Goal: Task Accomplishment & Management: Complete application form

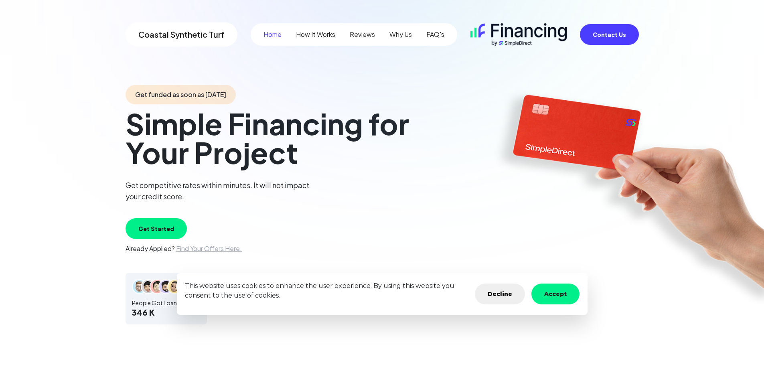
click at [162, 231] on button "Get Started" at bounding box center [156, 228] width 61 height 21
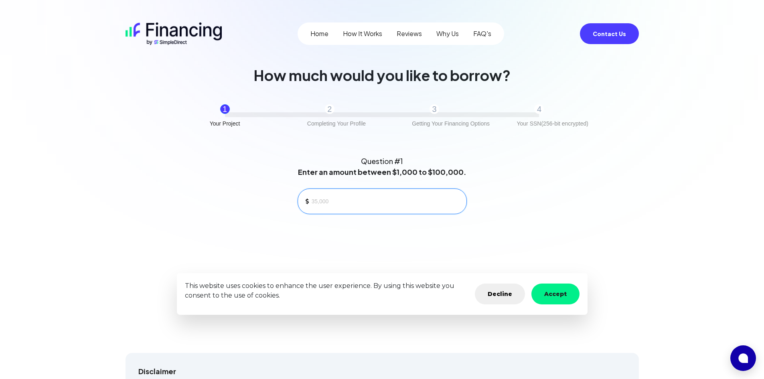
click at [326, 206] on input at bounding box center [386, 201] width 148 height 12
type input "4,000"
click at [514, 295] on button "Decline" at bounding box center [500, 294] width 50 height 21
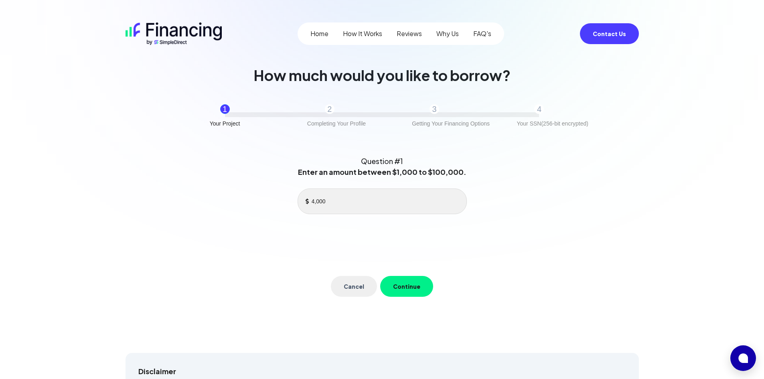
click at [414, 284] on button "Continue" at bounding box center [406, 286] width 53 height 21
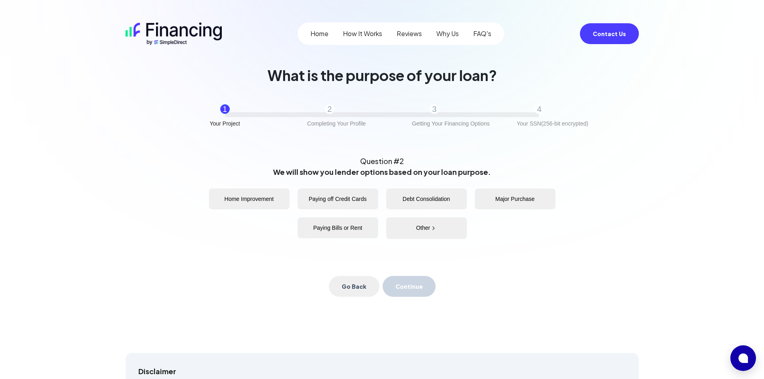
click at [267, 201] on button "Home Improvement" at bounding box center [249, 199] width 81 height 21
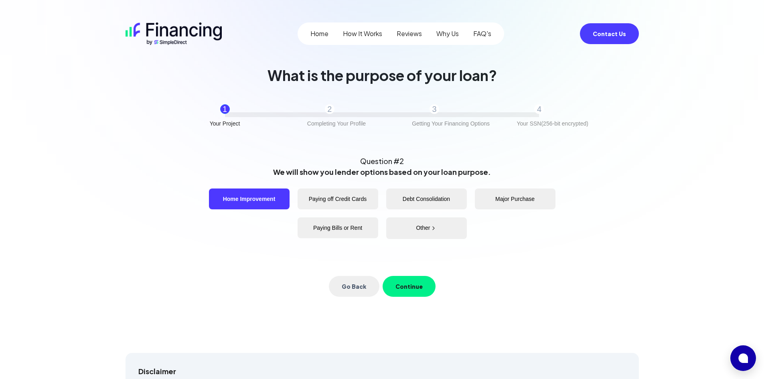
click at [406, 284] on button "Continue" at bounding box center [409, 286] width 53 height 21
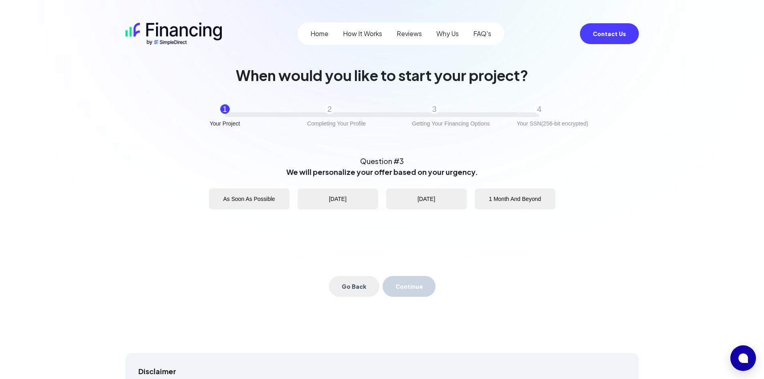
click at [498, 202] on button "1 Month And Beyond" at bounding box center [515, 199] width 81 height 21
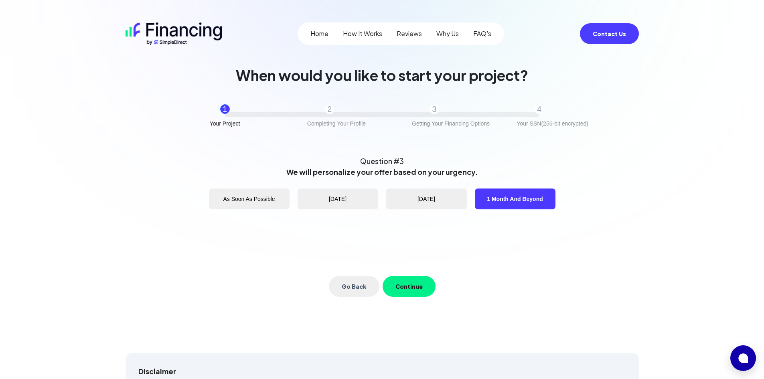
click at [415, 284] on button "Continue" at bounding box center [409, 286] width 53 height 21
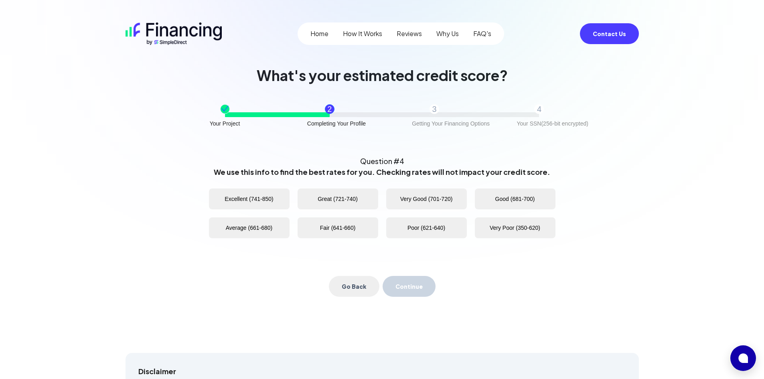
click at [260, 198] on button "Excellent (741-850)" at bounding box center [249, 199] width 81 height 21
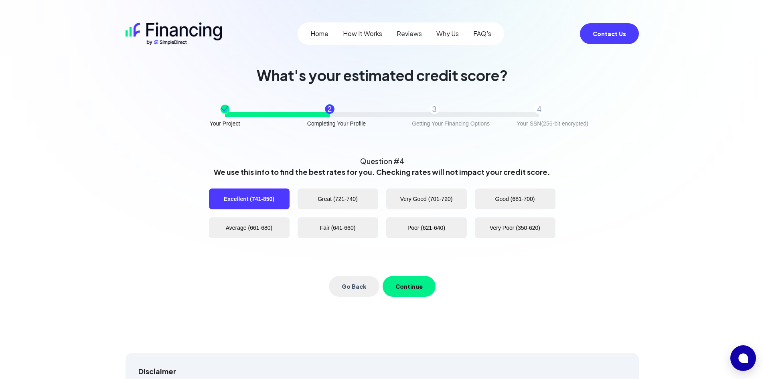
click at [411, 282] on button "Continue" at bounding box center [409, 286] width 53 height 21
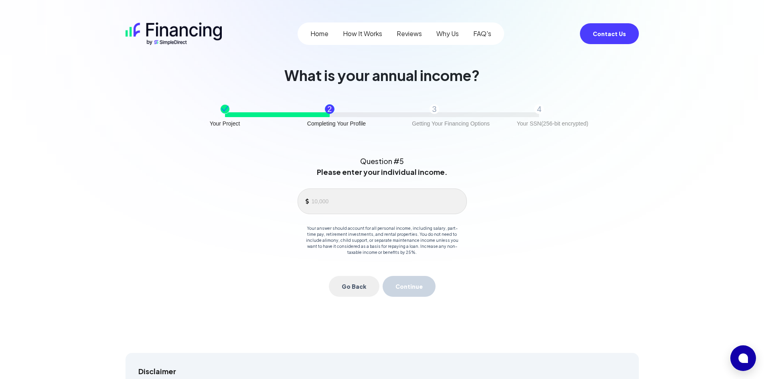
click at [371, 323] on div "What is your annual income? Your Project 2 Completing Your Profile 3 Getting Yo…" at bounding box center [382, 200] width 507 height 266
click at [355, 198] on input at bounding box center [386, 201] width 148 height 12
click at [356, 339] on div "Home How It Works Reviews Why Us FAQ's Contact Us What is your annual income? Y…" at bounding box center [383, 368] width 514 height 736
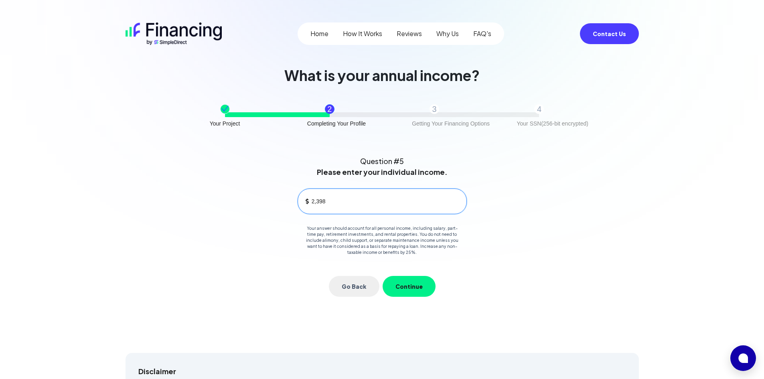
click at [313, 203] on input "2,398" at bounding box center [386, 201] width 148 height 12
click at [354, 199] on input "4,398" at bounding box center [386, 201] width 148 height 12
type input "4,398"
click at [410, 284] on button "Continue" at bounding box center [409, 286] width 53 height 21
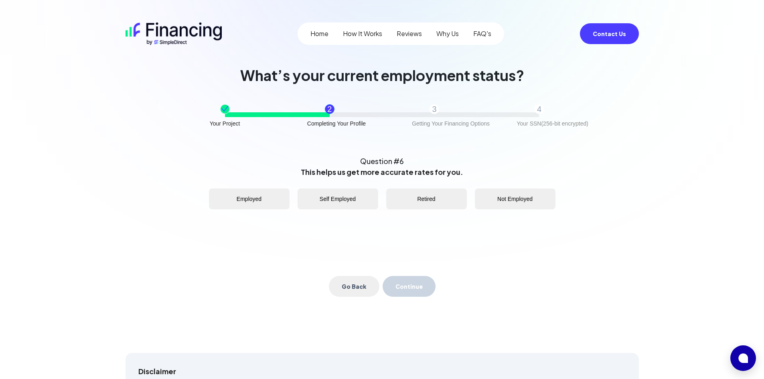
click at [426, 197] on button "Retired" at bounding box center [426, 199] width 81 height 21
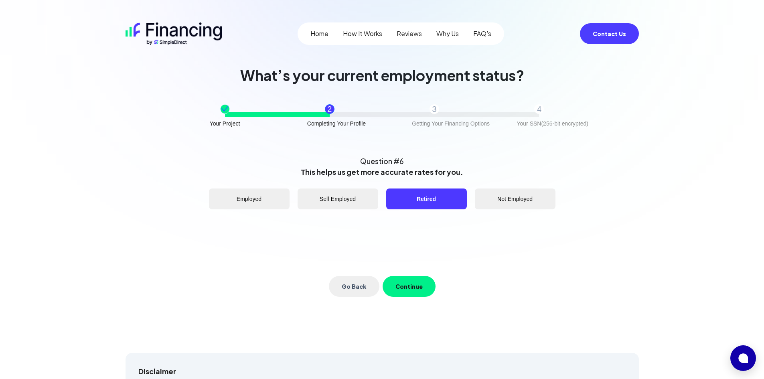
click at [413, 280] on button "Continue" at bounding box center [409, 286] width 53 height 21
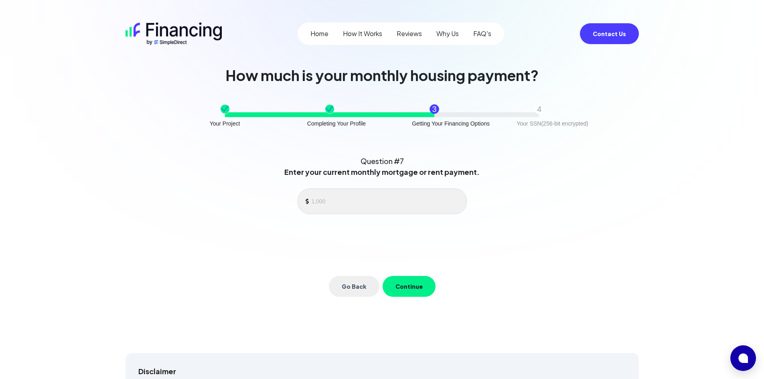
click at [279, 346] on div "Home How It Works Reviews Why Us FAQ's Contact Us How much is your monthly hous…" at bounding box center [383, 368] width 514 height 736
click at [362, 200] on input at bounding box center [386, 201] width 148 height 12
type input "1,540"
click at [401, 285] on button "Continue" at bounding box center [409, 286] width 53 height 21
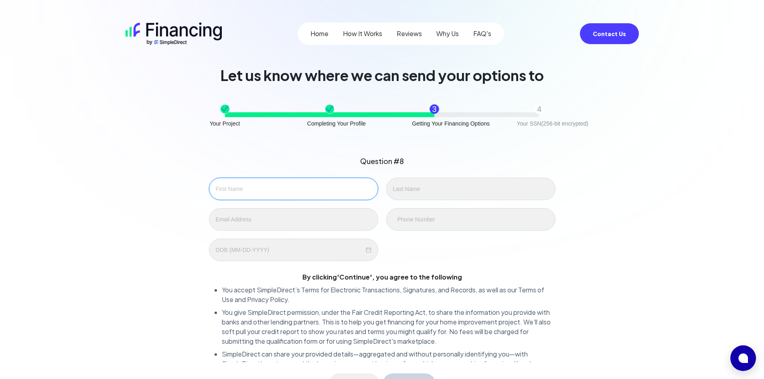
click at [302, 196] on input "text" at bounding box center [293, 189] width 169 height 22
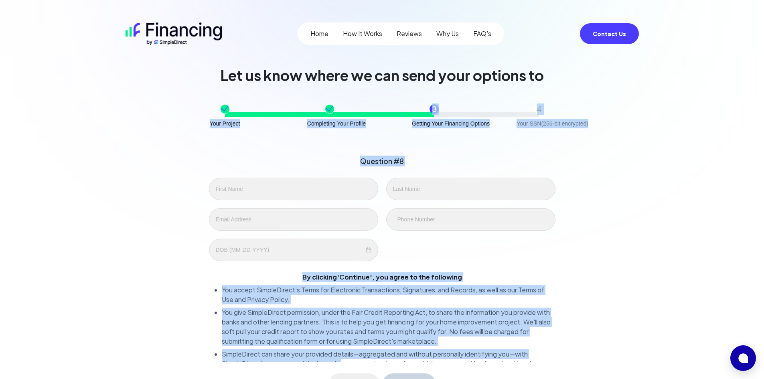
drag, startPoint x: 194, startPoint y: 81, endPoint x: 343, endPoint y: 368, distance: 323.4
click at [343, 368] on div "Let us know where we can send your options to Your Project Completing Your Prof…" at bounding box center [382, 249] width 507 height 364
click at [305, 193] on input "text" at bounding box center [293, 189] width 169 height 22
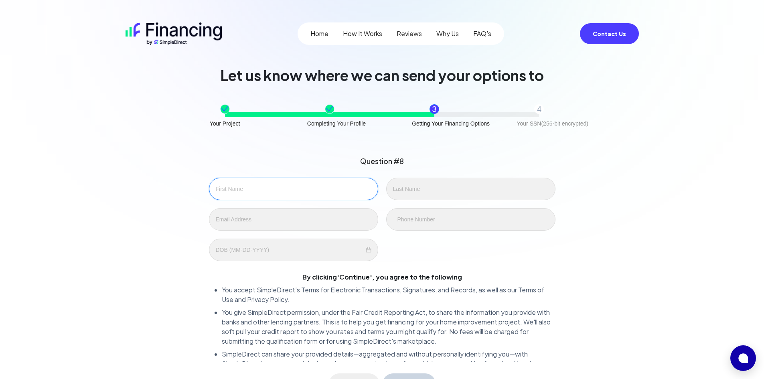
click at [305, 193] on input "text" at bounding box center [293, 189] width 169 height 22
click at [297, 202] on div "J" at bounding box center [382, 219] width 355 height 83
click at [289, 191] on input "J" at bounding box center [293, 189] width 169 height 22
type input "[PERSON_NAME]"
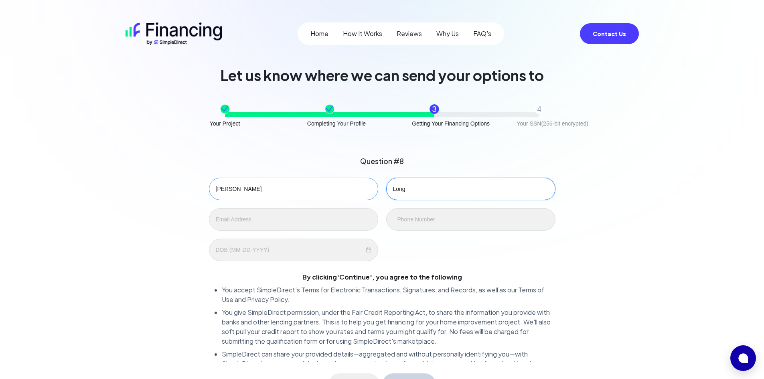
type input "Long"
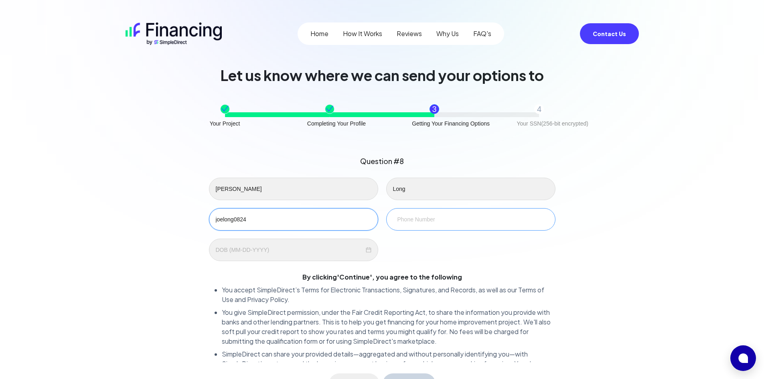
type input "joelong0824"
click at [404, 219] on input at bounding box center [471, 219] width 156 height 9
type input "[PHONE_NUMBER]"
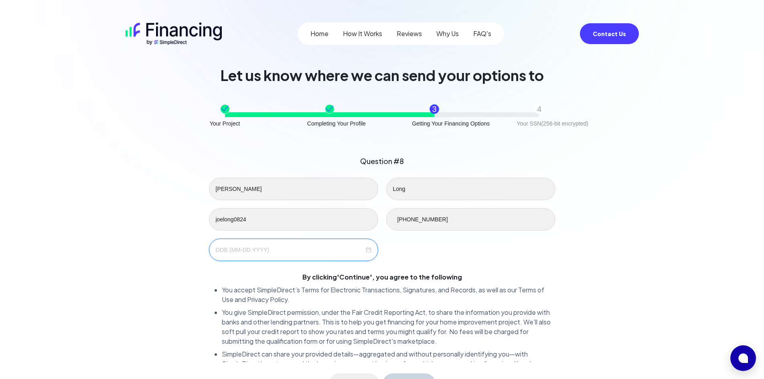
click at [279, 248] on input at bounding box center [290, 250] width 148 height 9
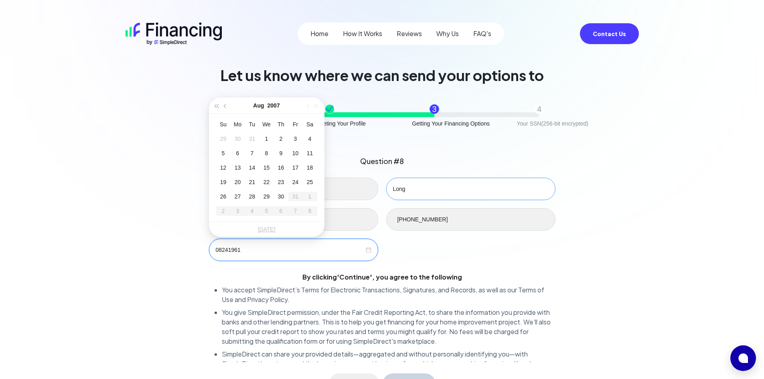
type input "08241961"
click at [440, 187] on input "Long" at bounding box center [470, 189] width 169 height 22
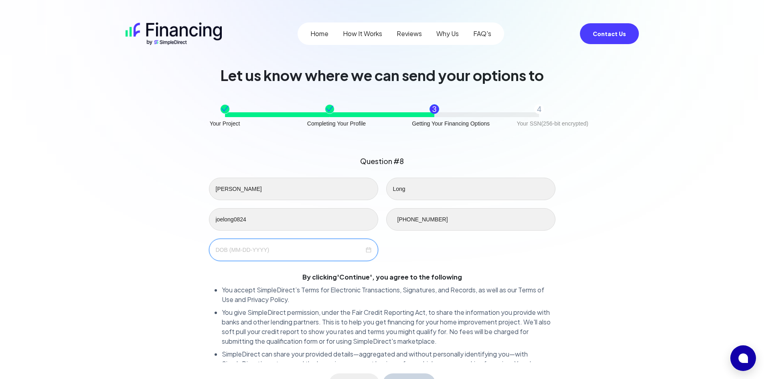
click at [297, 250] on input at bounding box center [290, 250] width 148 height 9
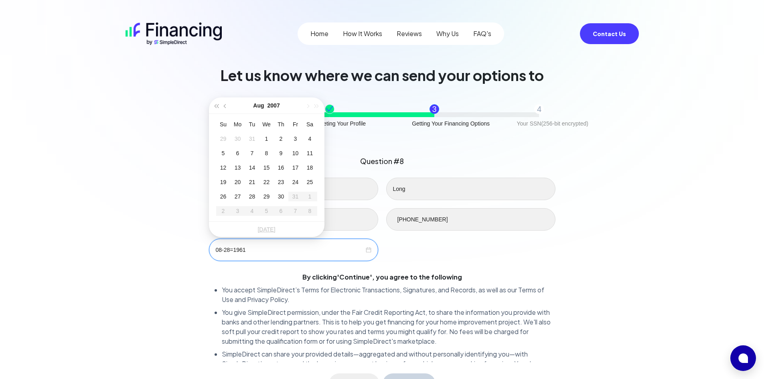
click at [367, 249] on div "08-28=1961" at bounding box center [294, 250] width 156 height 9
click at [234, 250] on input "08-28=1961" at bounding box center [290, 250] width 148 height 9
click at [272, 249] on input "[DATE]" at bounding box center [290, 250] width 148 height 9
click at [321, 251] on input "[DATE]" at bounding box center [290, 250] width 148 height 9
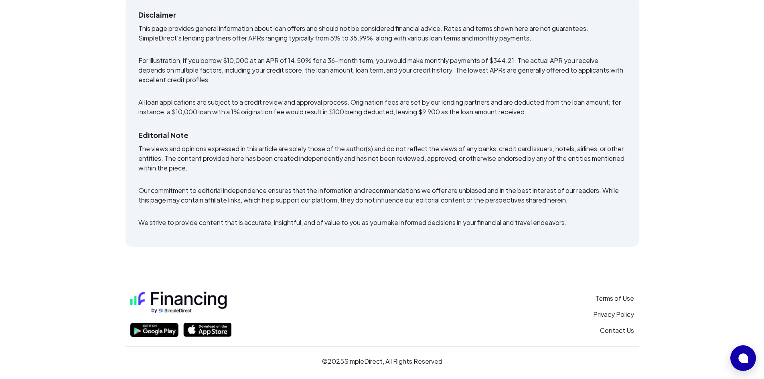
scroll to position [123, 0]
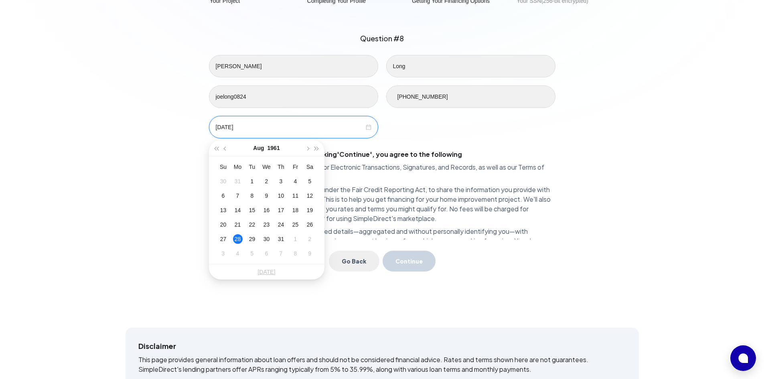
type input "[DATE]"
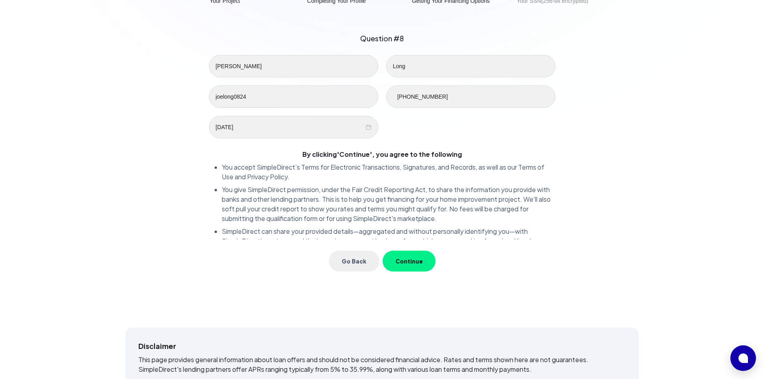
click at [456, 126] on div "[PERSON_NAME] joelong0824 [PHONE_NUMBER] [DATE]" at bounding box center [382, 96] width 355 height 83
click at [410, 262] on button "Continue" at bounding box center [409, 261] width 53 height 21
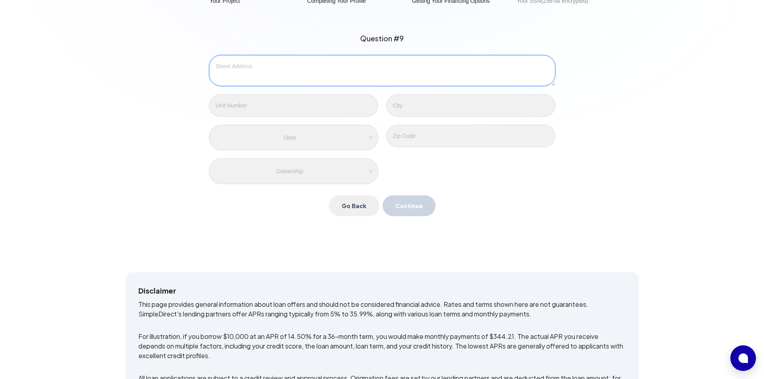
click at [369, 76] on textarea at bounding box center [382, 70] width 347 height 31
type textarea "[STREET_ADDRESS][PERSON_NAME]"
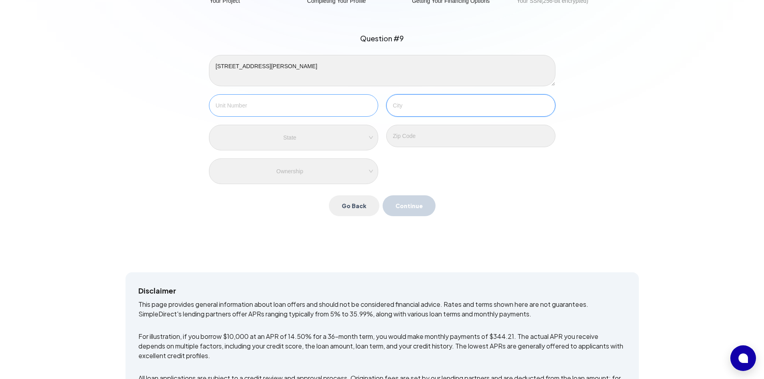
type input "[GEOGRAPHIC_DATA]"
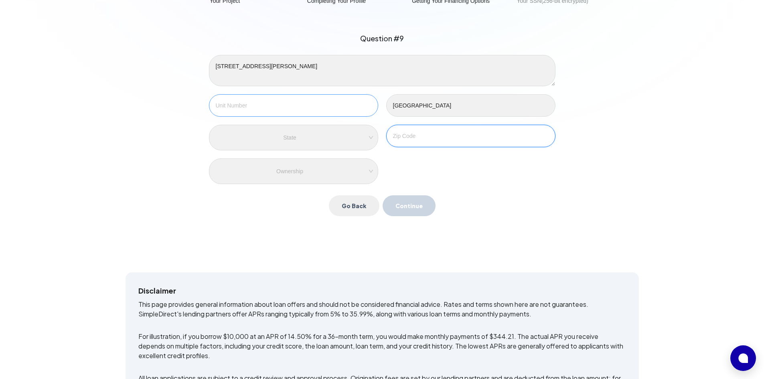
type input "32204"
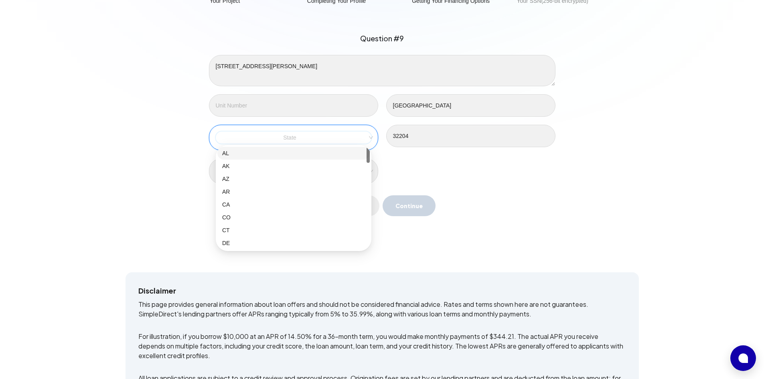
click at [306, 138] on input "search" at bounding box center [293, 138] width 147 height 12
click at [261, 241] on div "FL" at bounding box center [293, 243] width 143 height 9
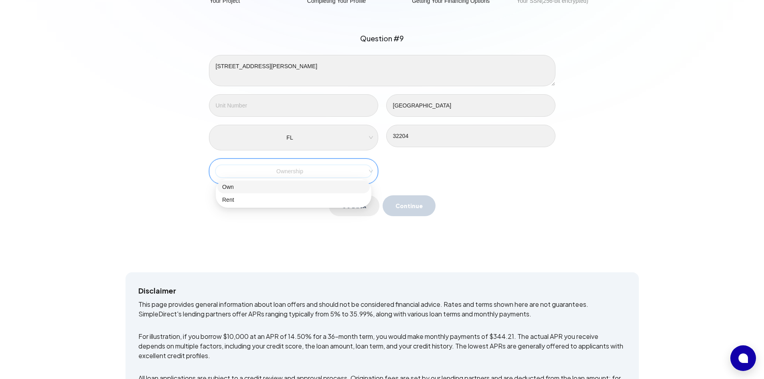
click at [305, 169] on input "search" at bounding box center [293, 171] width 147 height 12
click at [251, 183] on div "Own" at bounding box center [293, 187] width 143 height 9
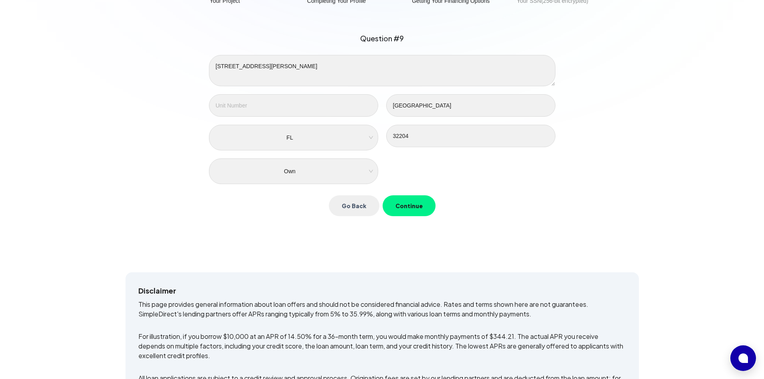
click at [409, 206] on button "Continue" at bounding box center [409, 205] width 53 height 21
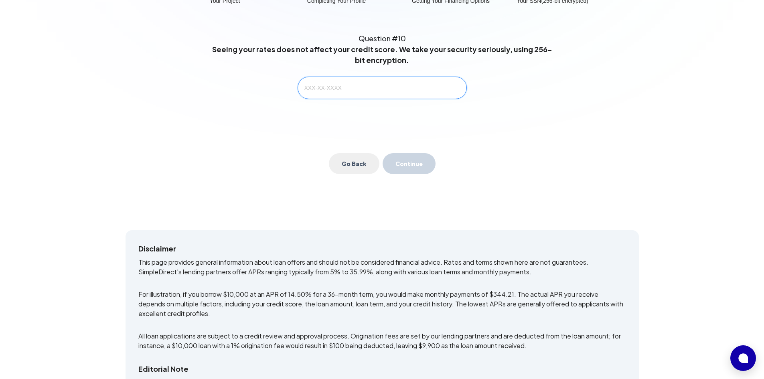
click at [384, 85] on input "text" at bounding box center [382, 88] width 169 height 22
type input "266-87-8484"
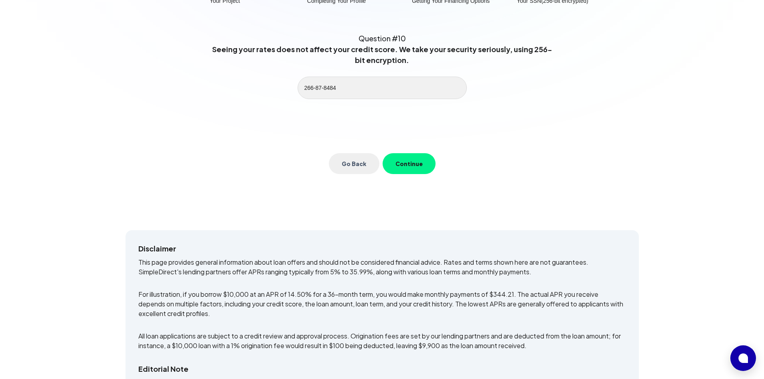
click at [401, 162] on button "Continue" at bounding box center [409, 163] width 53 height 21
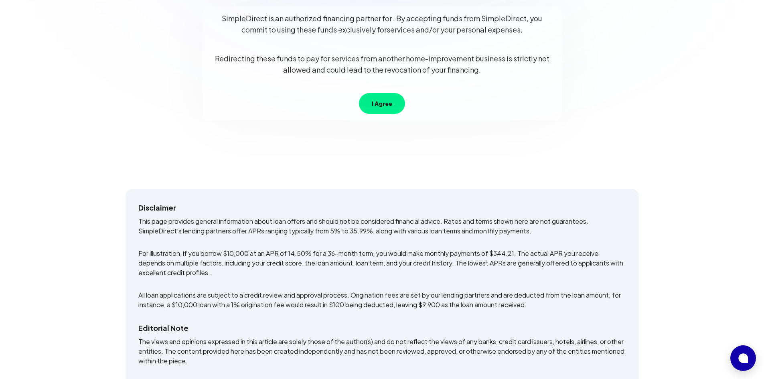
click at [383, 105] on button "I Agree" at bounding box center [382, 103] width 46 height 21
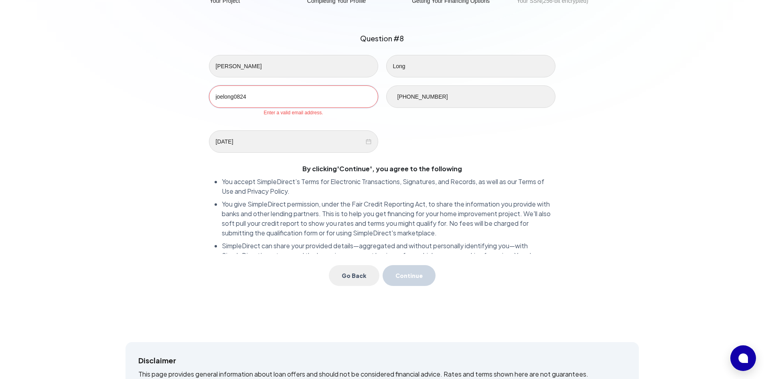
click at [281, 92] on input "joelong0824" at bounding box center [293, 96] width 169 height 22
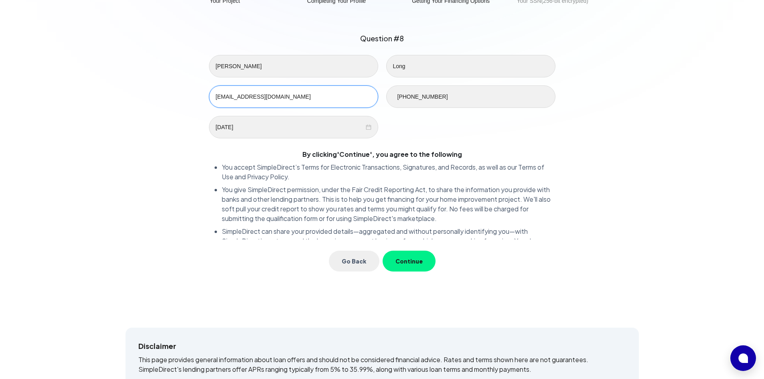
type input "[EMAIL_ADDRESS][DOMAIN_NAME]"
click at [404, 260] on button "Continue" at bounding box center [409, 261] width 53 height 21
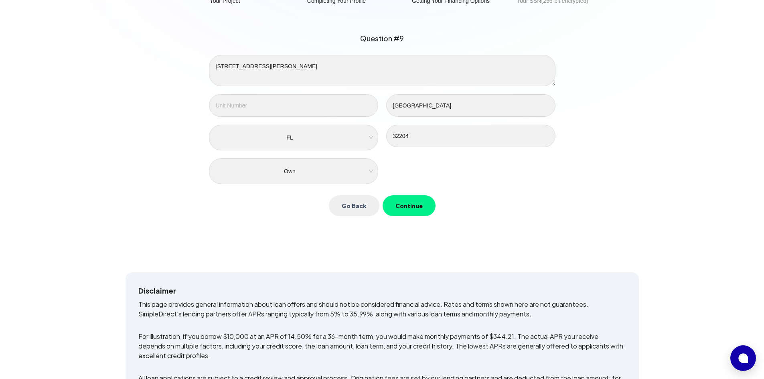
click at [414, 205] on button "Continue" at bounding box center [409, 205] width 53 height 21
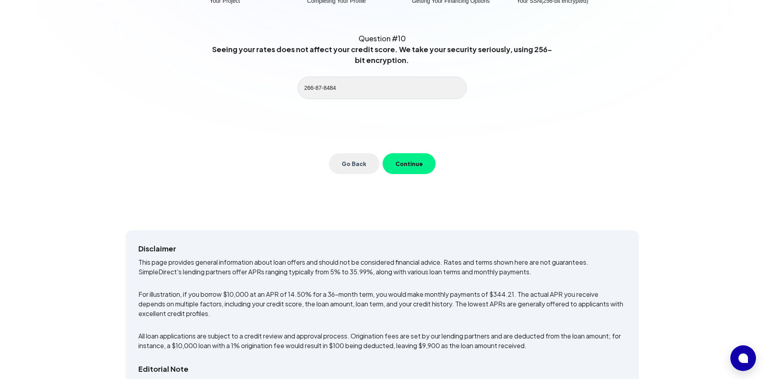
click at [412, 162] on button "Continue" at bounding box center [409, 163] width 53 height 21
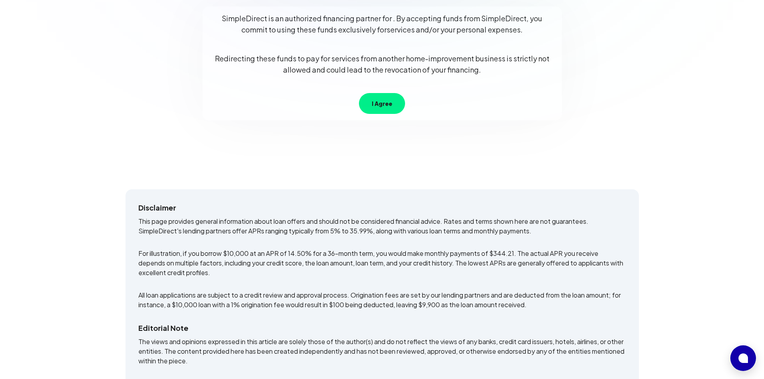
click at [392, 106] on button "I Agree" at bounding box center [382, 103] width 46 height 21
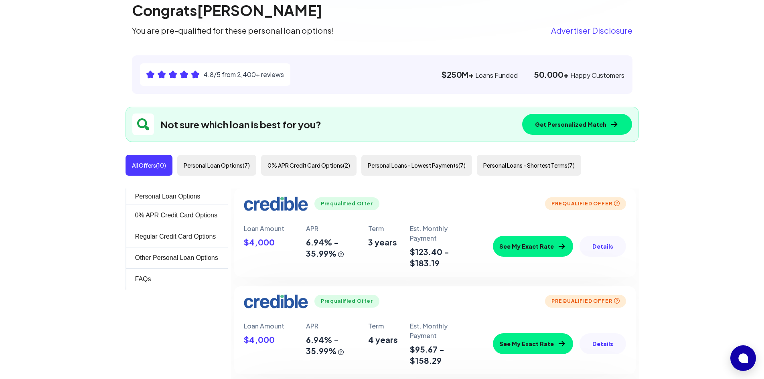
scroll to position [222, 0]
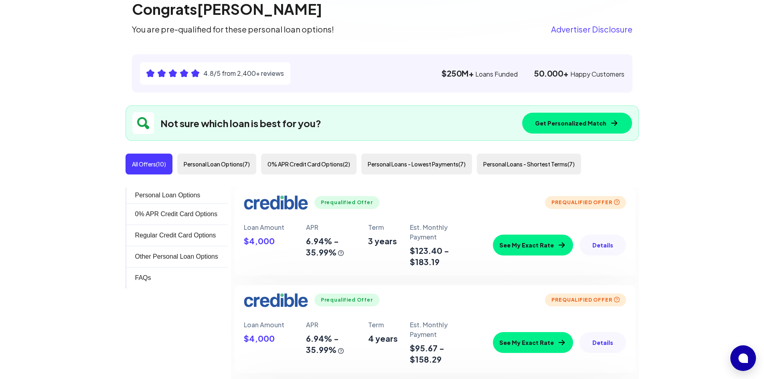
click at [311, 161] on button "0% APR Credit Card Options ( 2 )" at bounding box center [309, 164] width 96 height 21
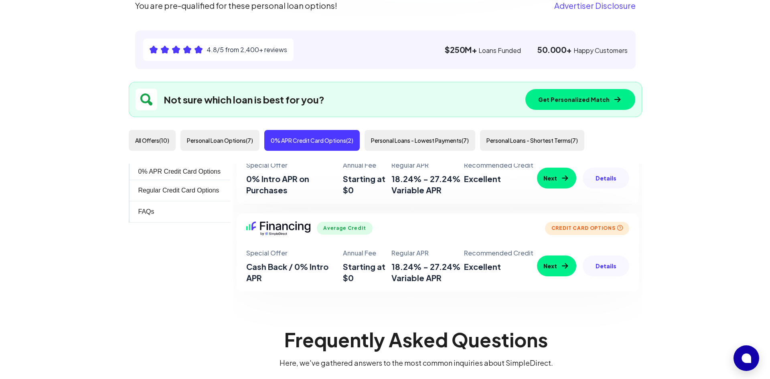
scroll to position [39, 0]
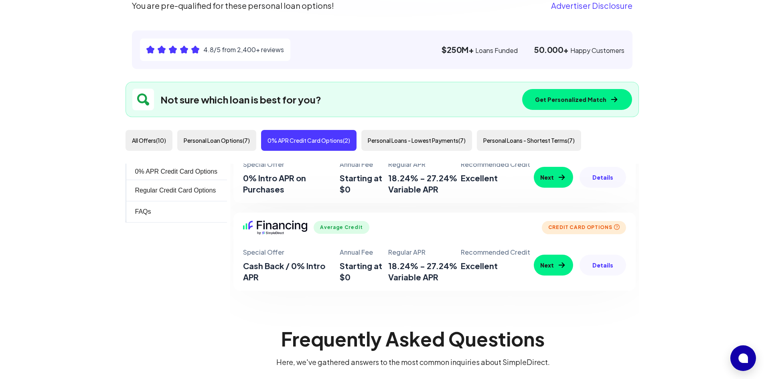
click at [557, 180] on button "Next" at bounding box center [553, 177] width 39 height 21
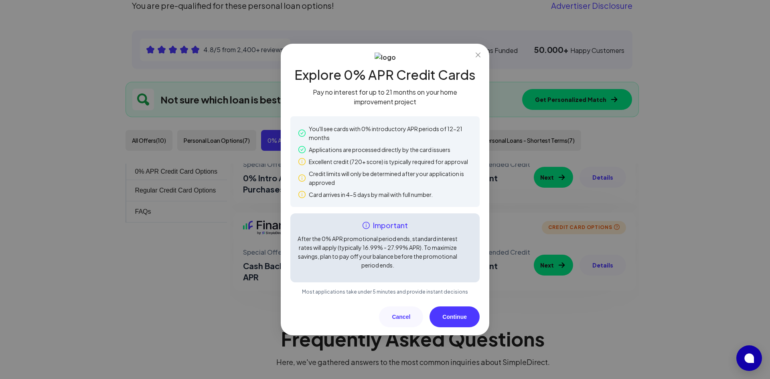
click at [457, 314] on button "Continue" at bounding box center [455, 317] width 50 height 21
